Goal: Information Seeking & Learning: Learn about a topic

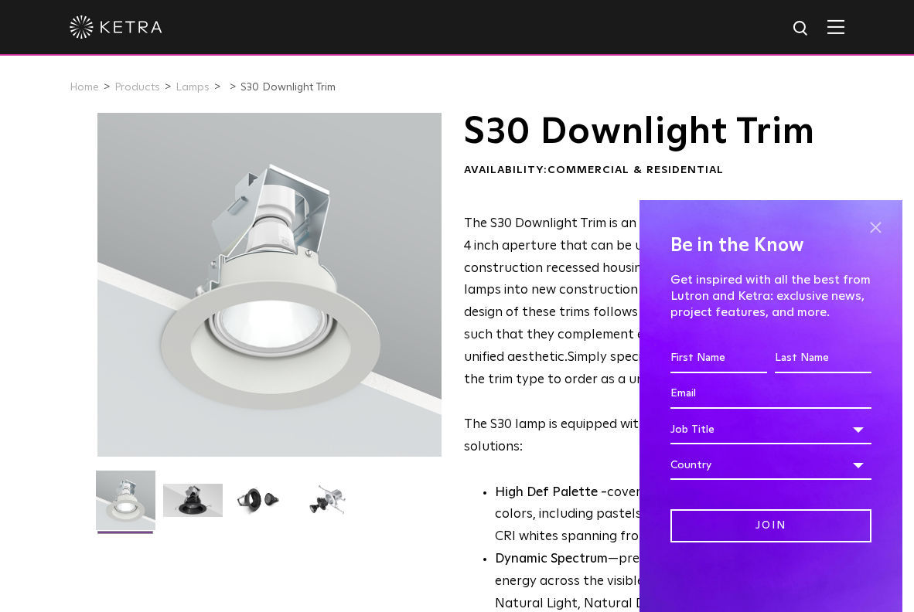
click at [874, 223] on span at bounding box center [875, 227] width 23 height 23
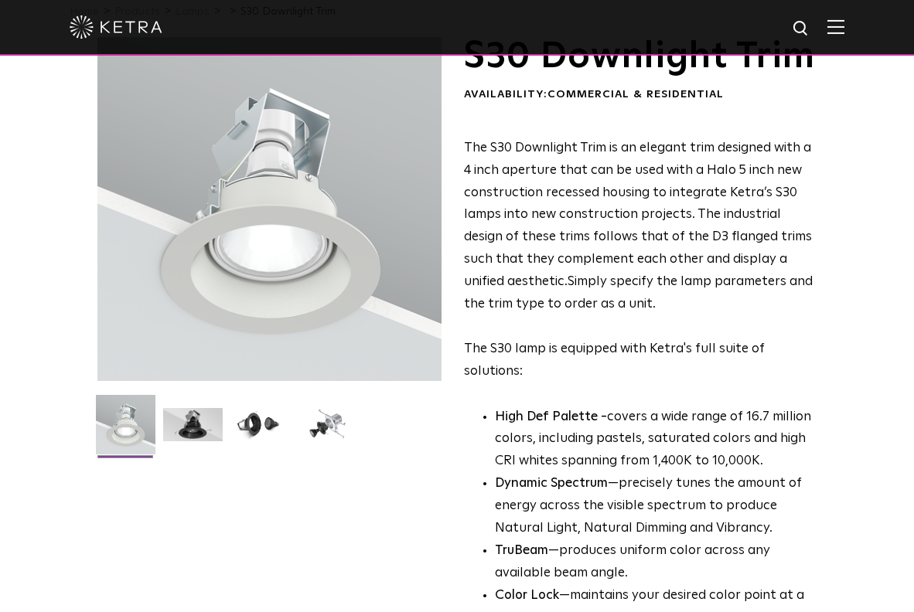
scroll to position [69, 0]
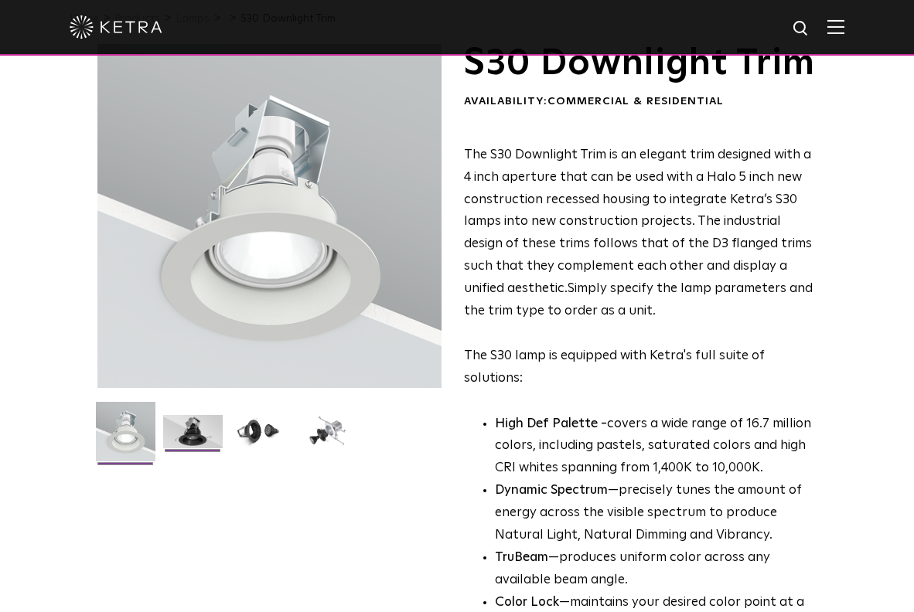
click at [196, 428] on img at bounding box center [193, 437] width 60 height 45
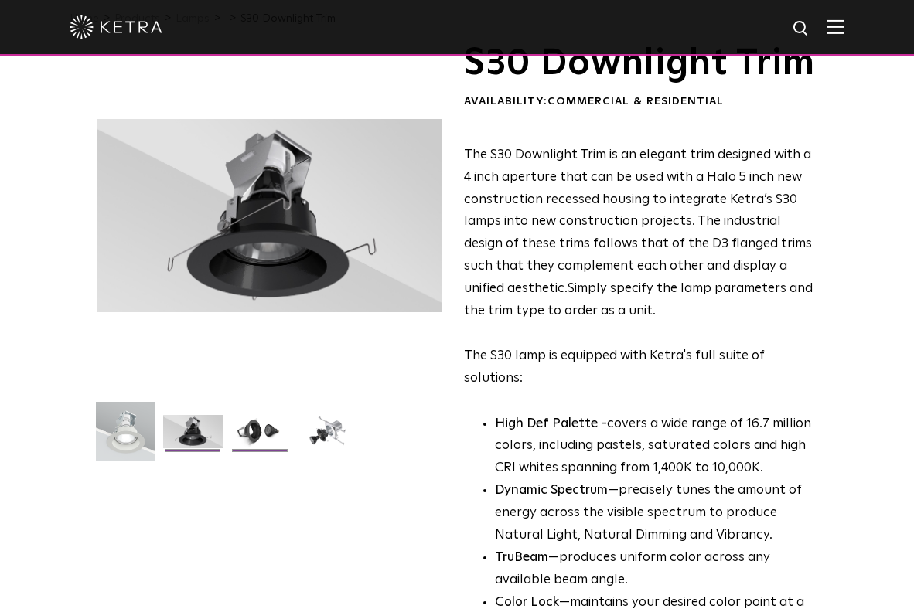
click at [261, 432] on img at bounding box center [260, 437] width 60 height 45
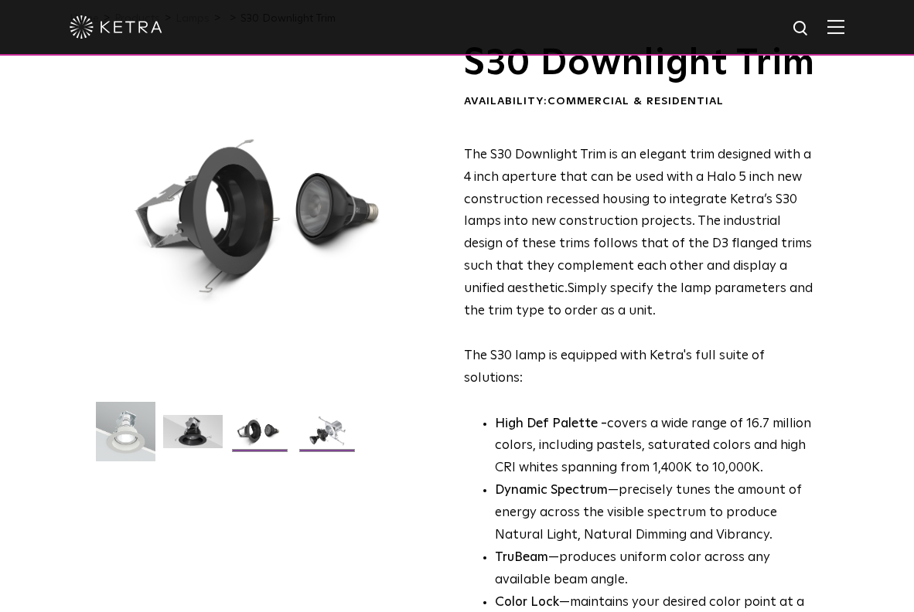
click at [323, 431] on img at bounding box center [328, 437] width 60 height 45
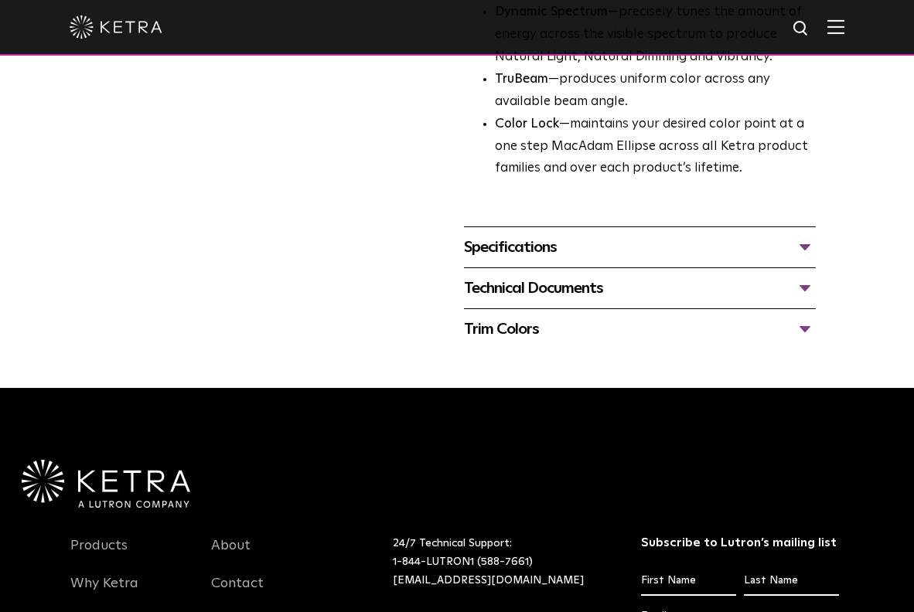
scroll to position [558, 0]
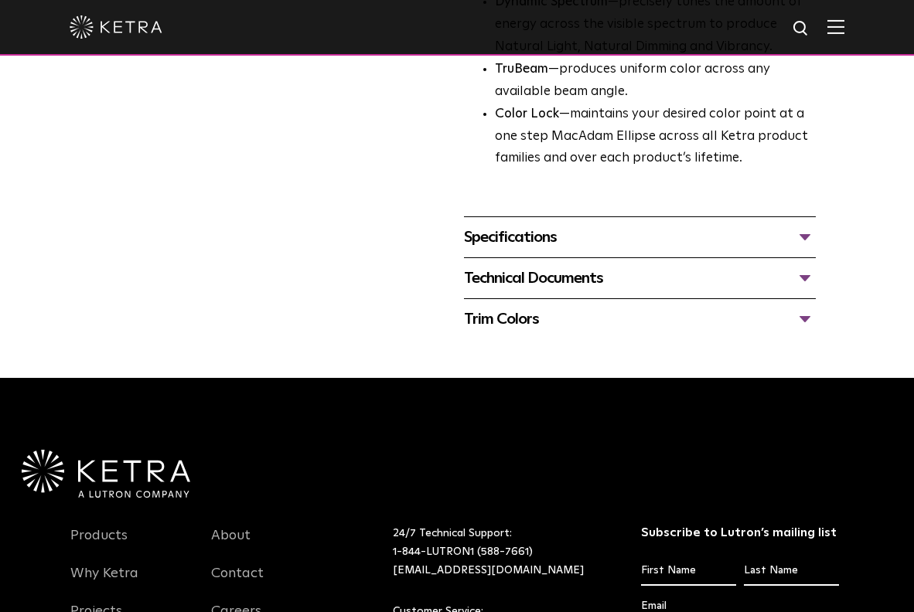
click at [806, 250] on div "Specifications" at bounding box center [640, 237] width 352 height 25
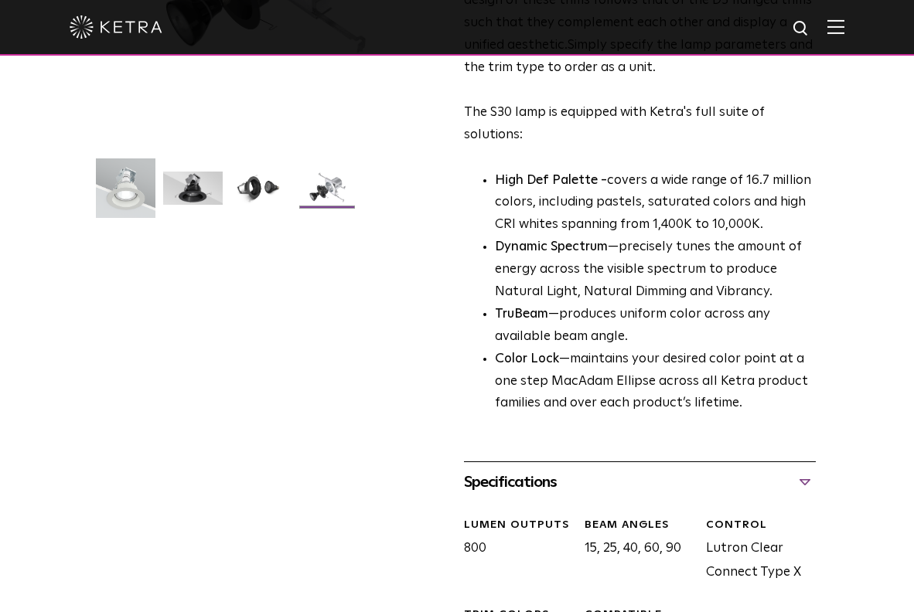
scroll to position [0, 0]
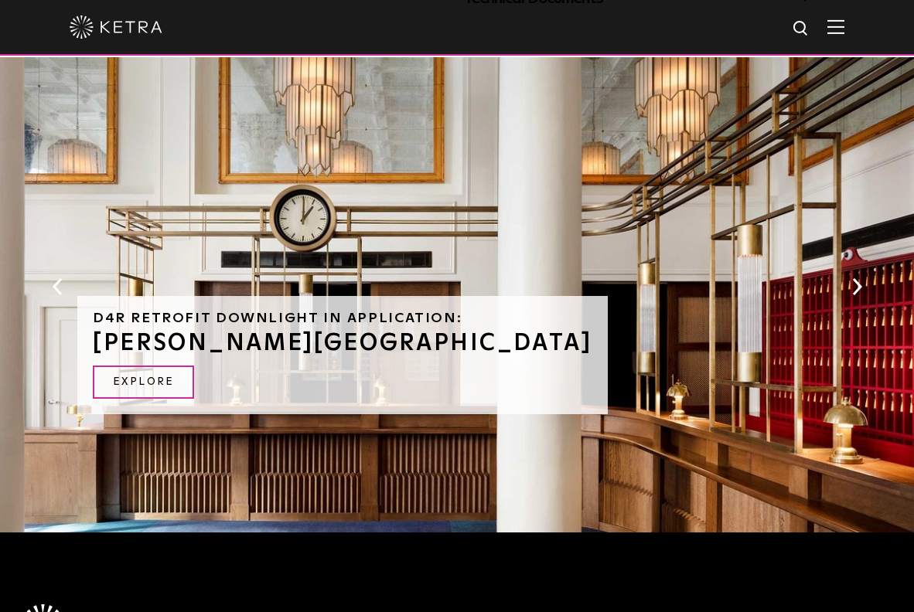
scroll to position [915, 0]
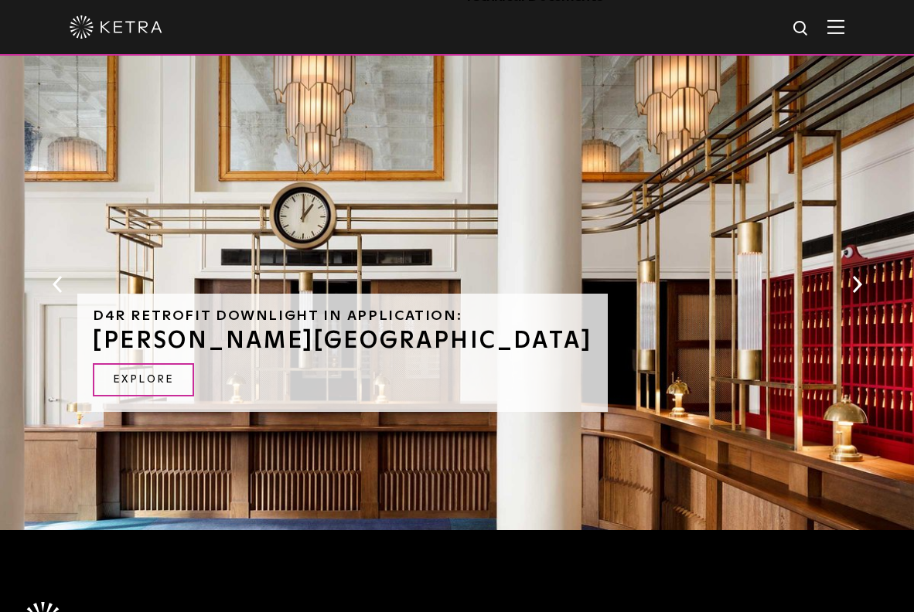
click at [858, 282] on button "Next" at bounding box center [856, 285] width 15 height 20
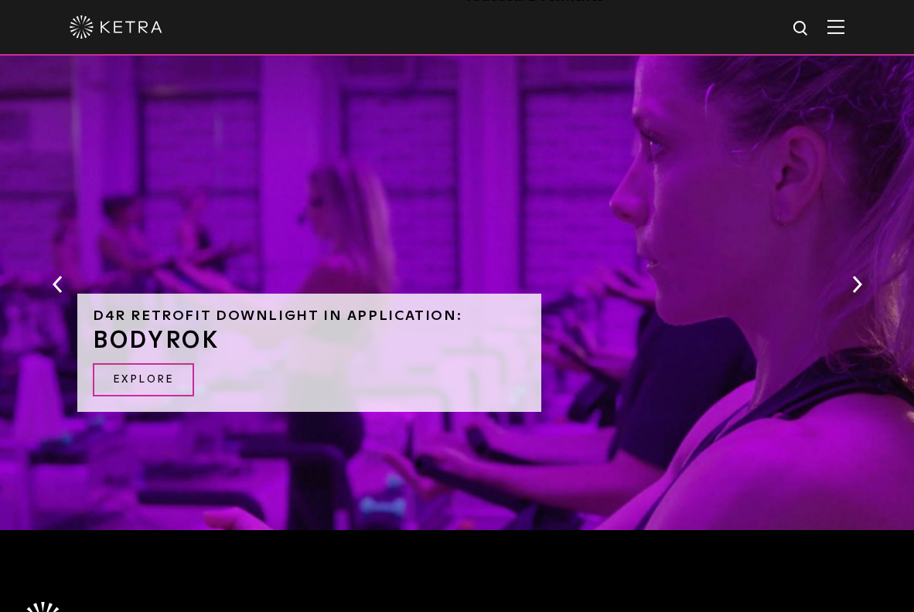
click at [858, 282] on button "Next" at bounding box center [856, 285] width 15 height 20
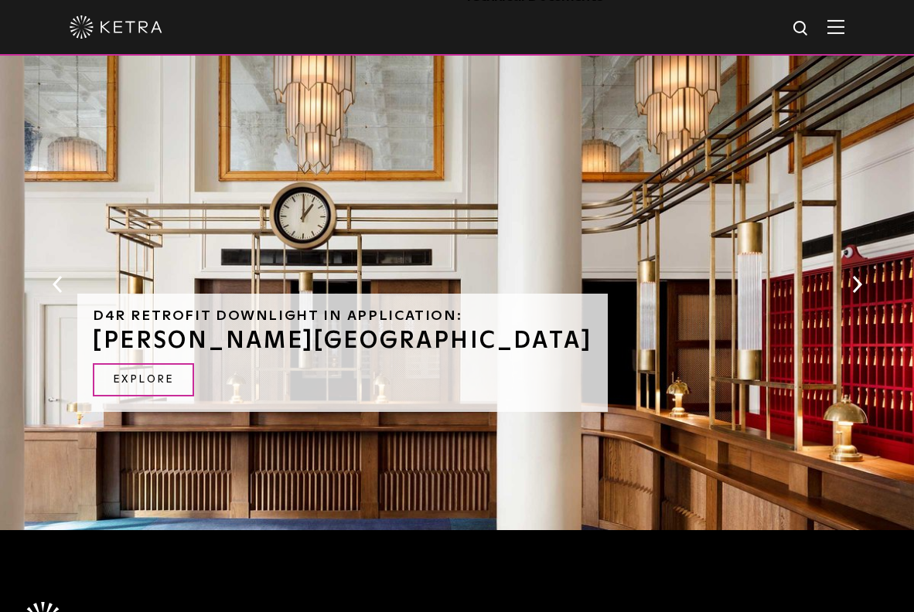
click at [858, 282] on button "Next" at bounding box center [856, 285] width 15 height 20
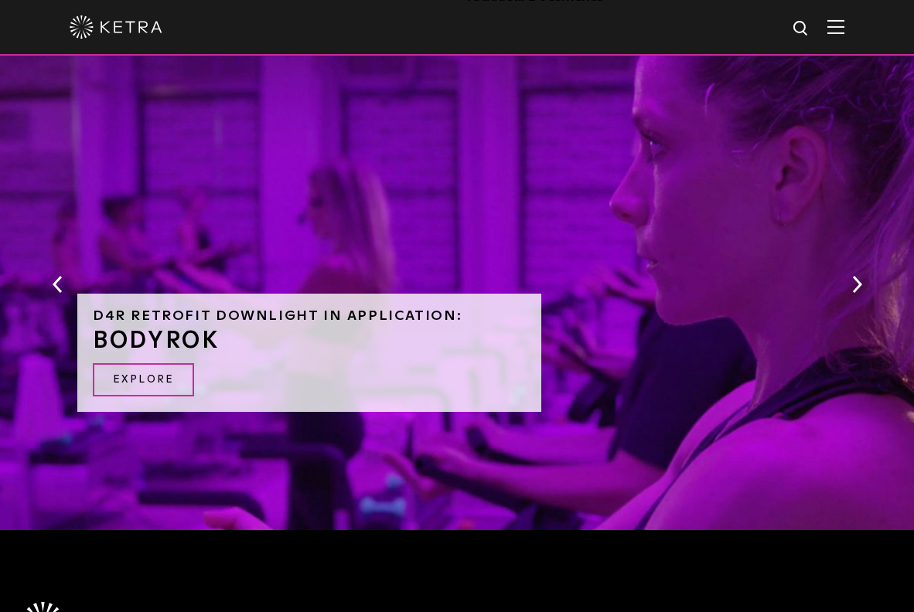
click at [858, 282] on button "Next" at bounding box center [856, 285] width 15 height 20
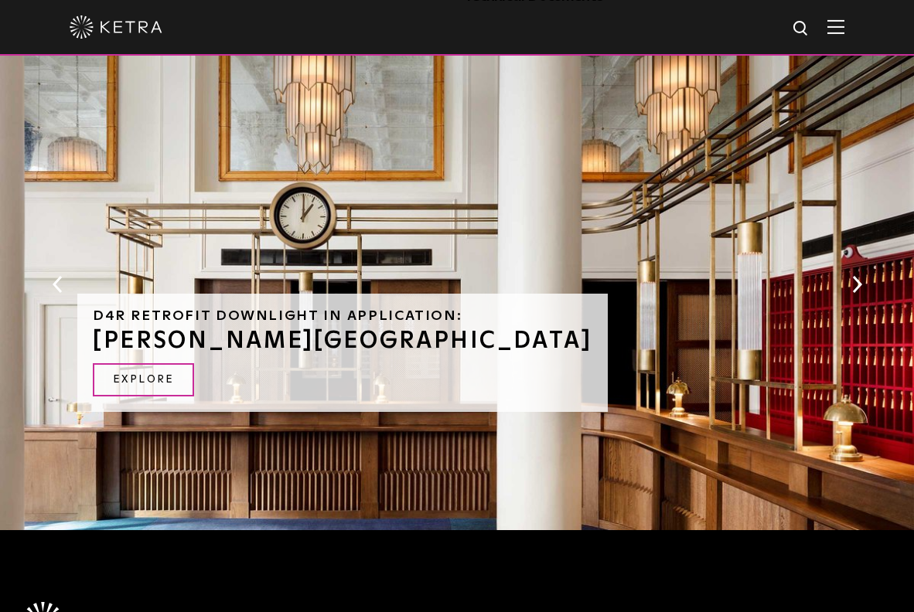
click at [858, 282] on button "Next" at bounding box center [856, 285] width 15 height 20
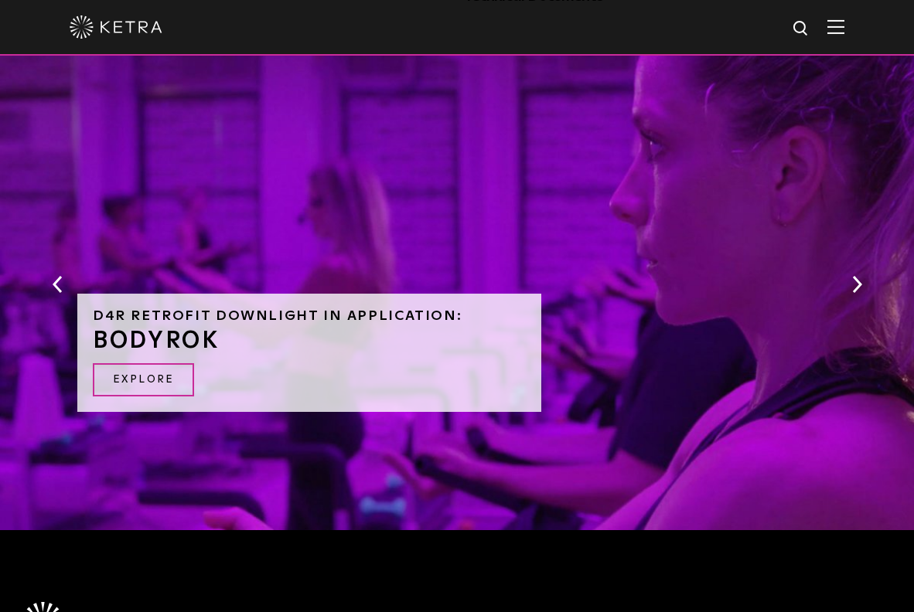
click at [858, 281] on button "Next" at bounding box center [856, 285] width 15 height 20
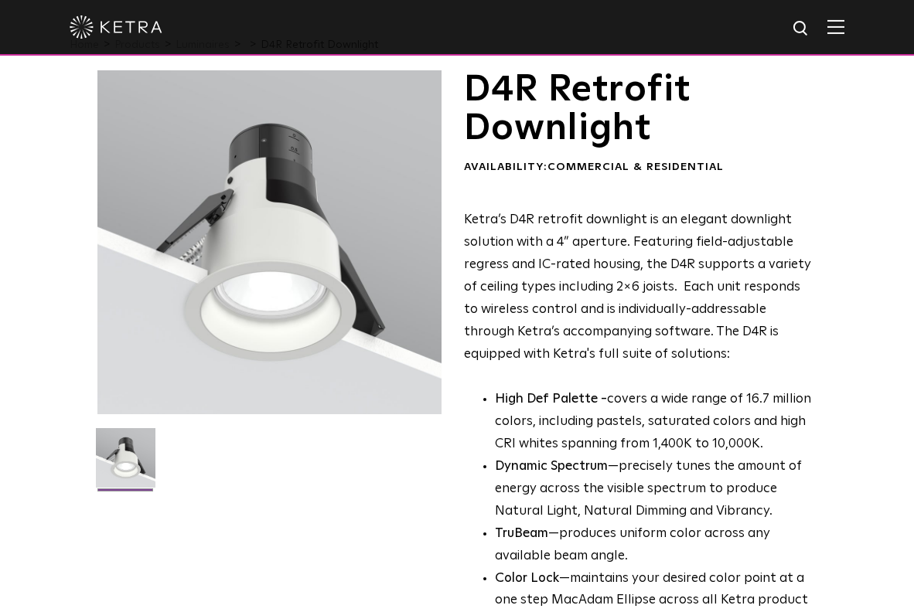
scroll to position [49, 0]
